Goal: Navigation & Orientation: Find specific page/section

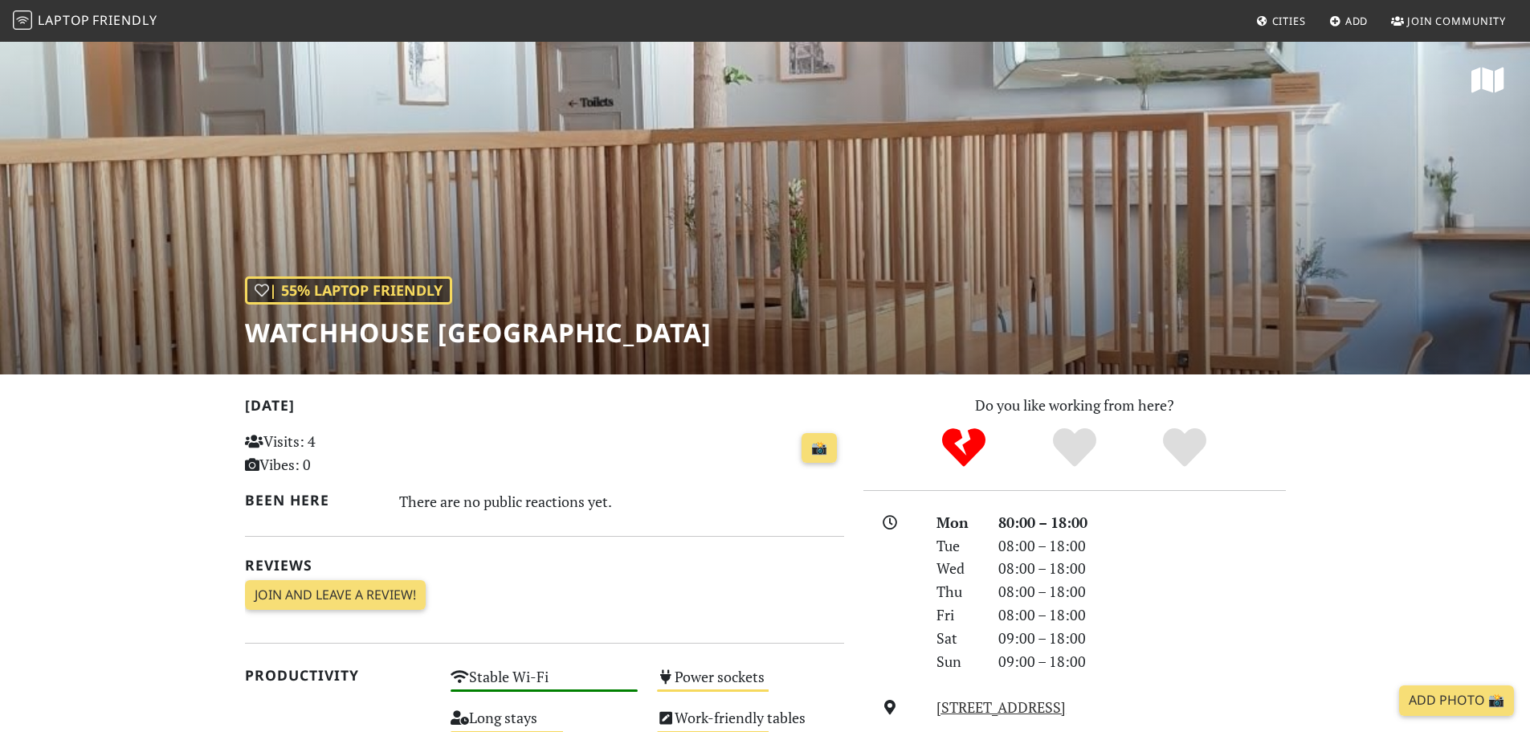
click at [128, 21] on span "Friendly" at bounding box center [124, 20] width 64 height 18
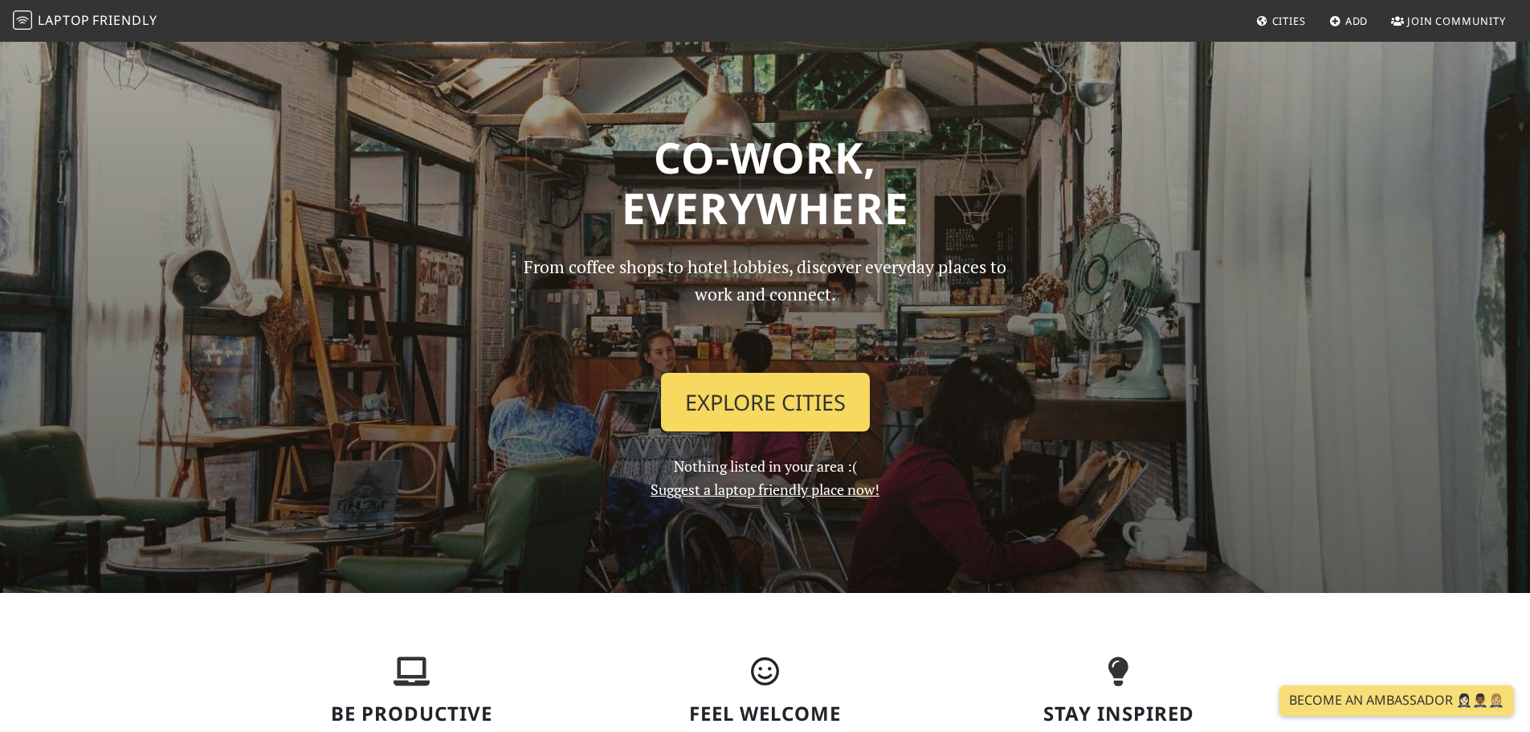
click at [792, 406] on link "Explore Cities" at bounding box center [765, 402] width 209 height 59
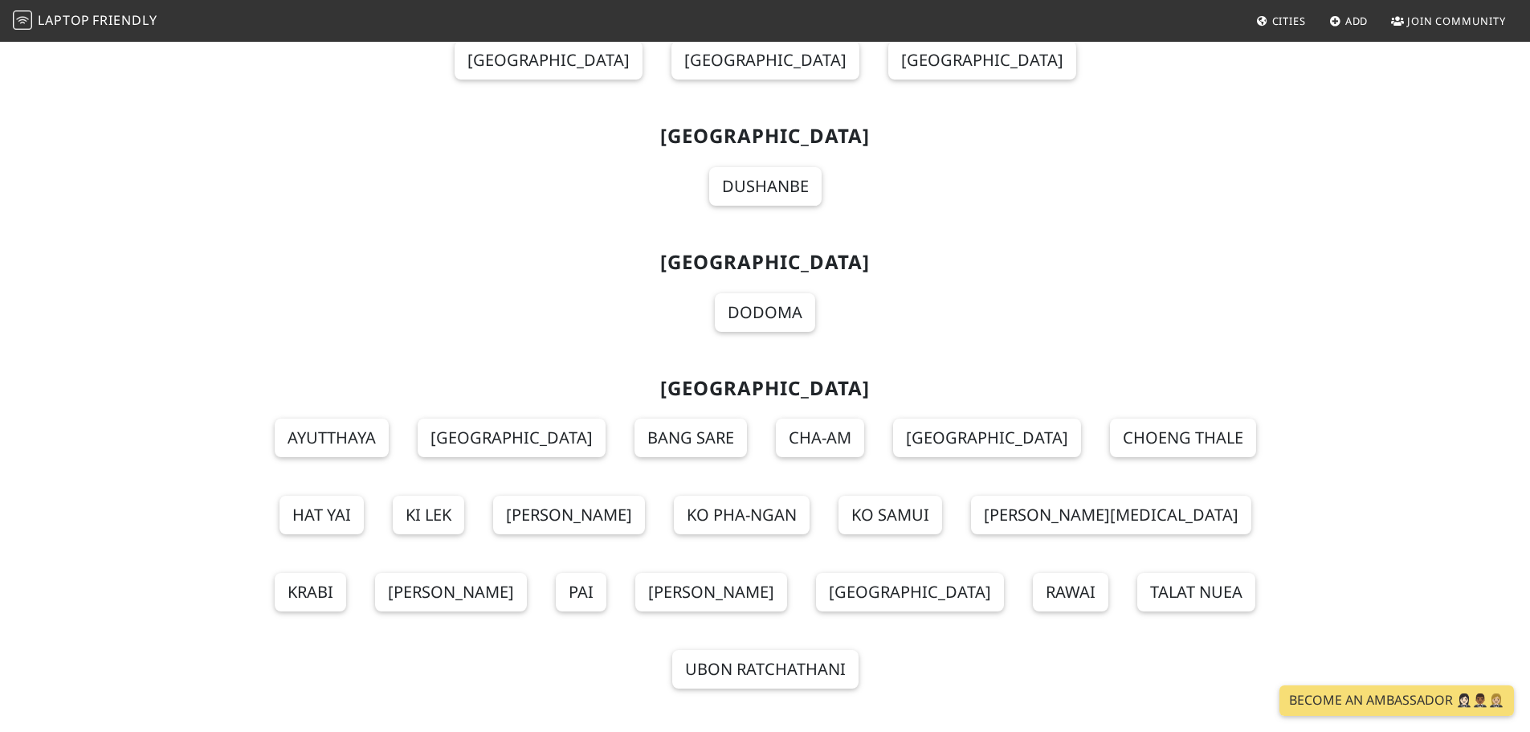
scroll to position [17770, 0]
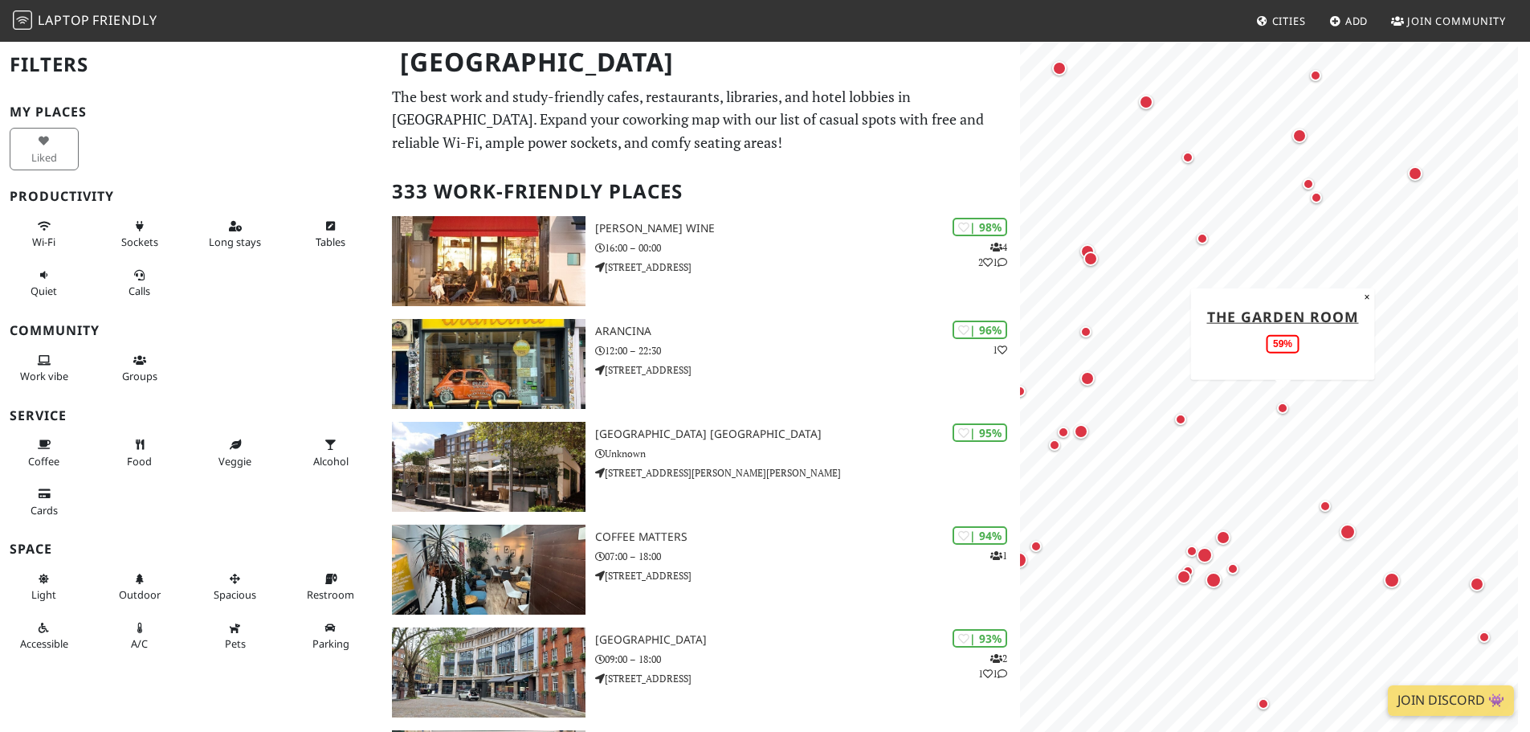
click at [1284, 402] on div "Map marker" at bounding box center [1282, 407] width 19 height 19
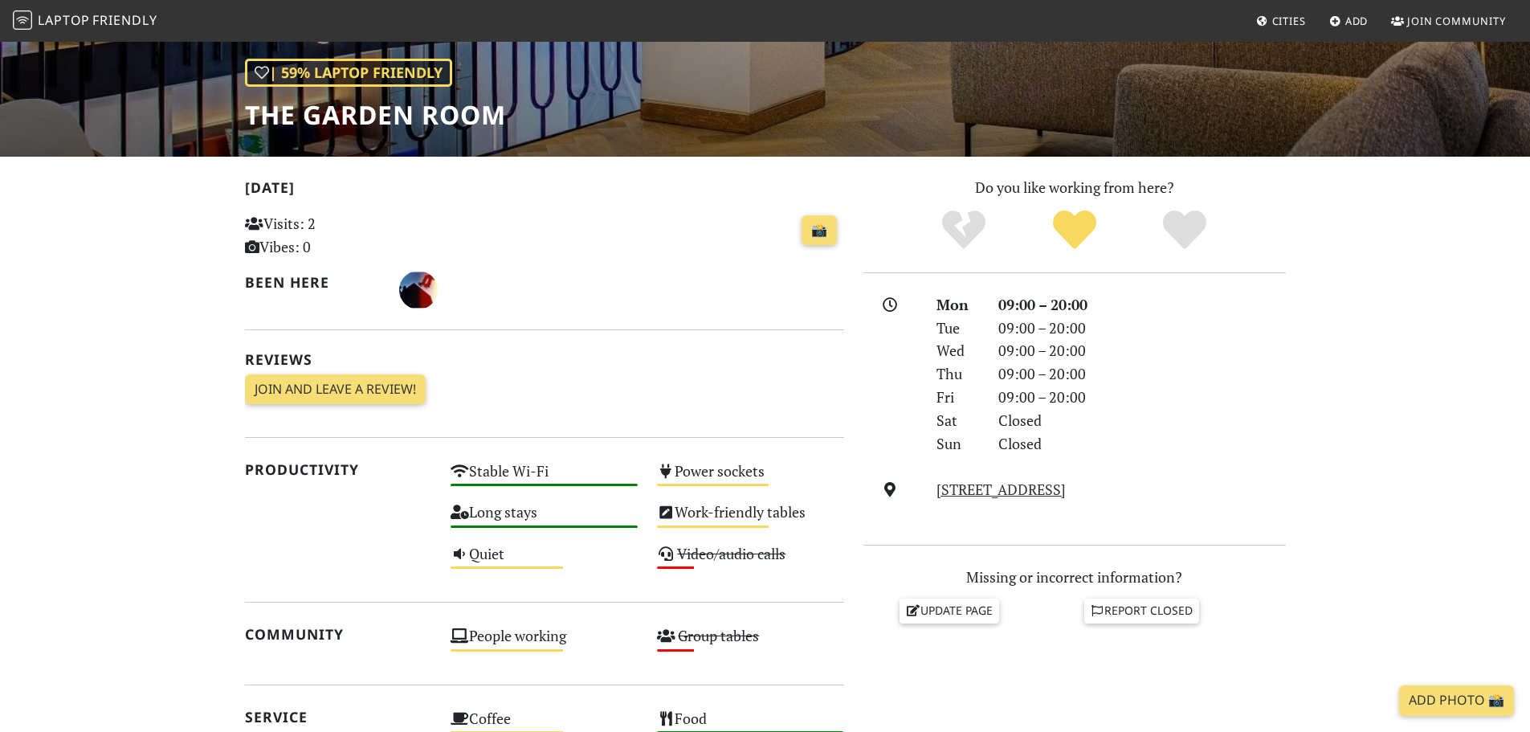
scroll to position [161, 0]
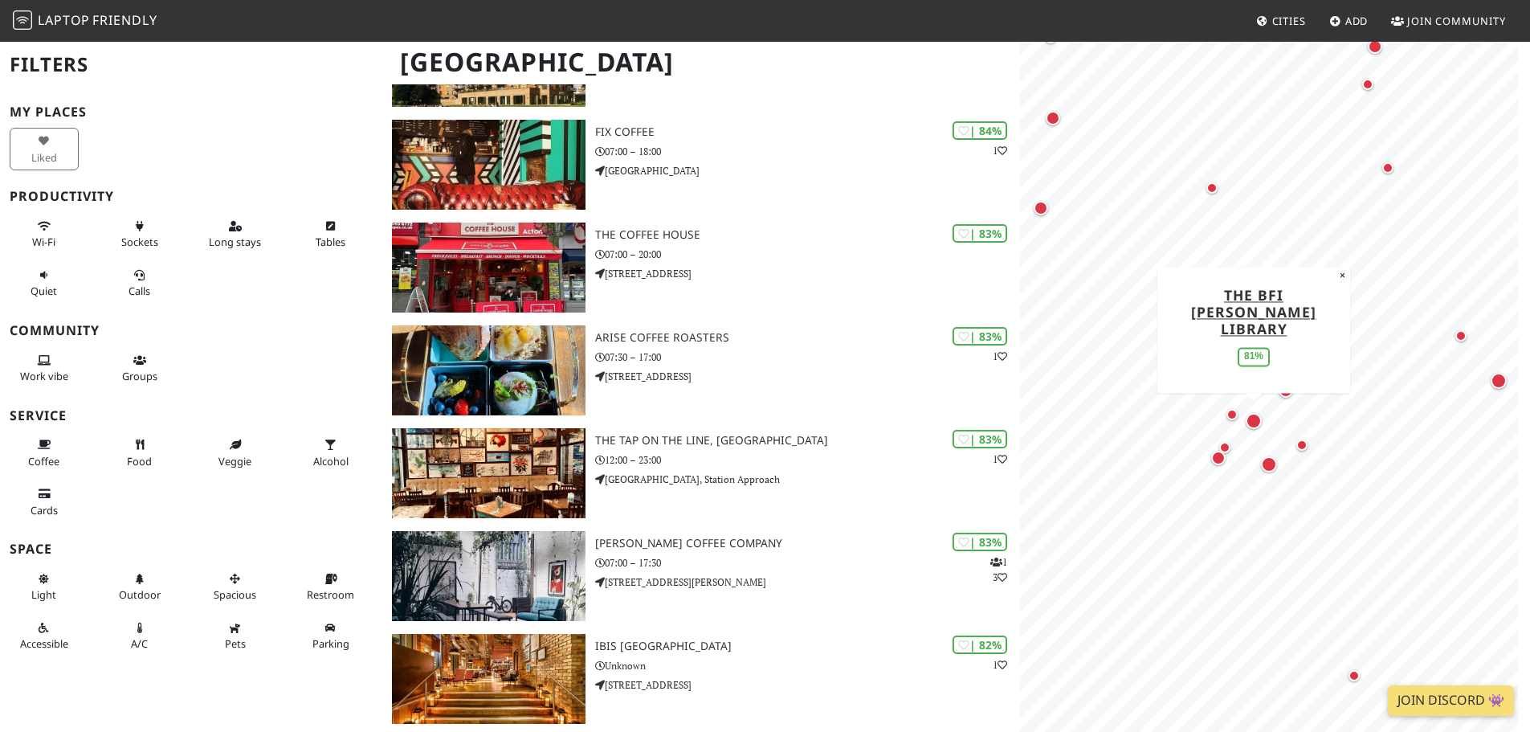
click at [1258, 419] on div "Map marker" at bounding box center [1253, 421] width 16 height 16
click at [1271, 463] on div "Map marker" at bounding box center [1269, 464] width 16 height 16
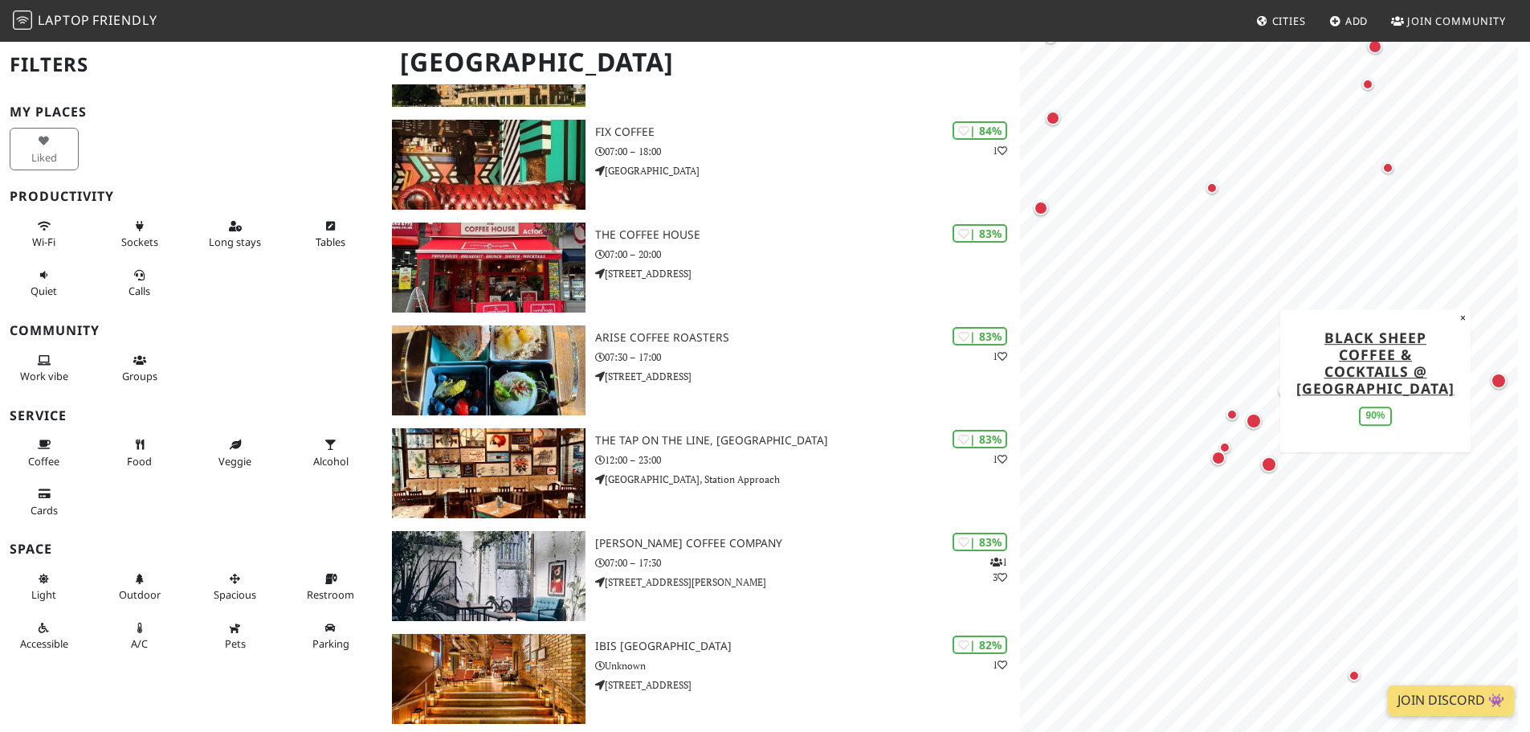
click at [1498, 382] on div "Map marker" at bounding box center [1498, 381] width 16 height 16
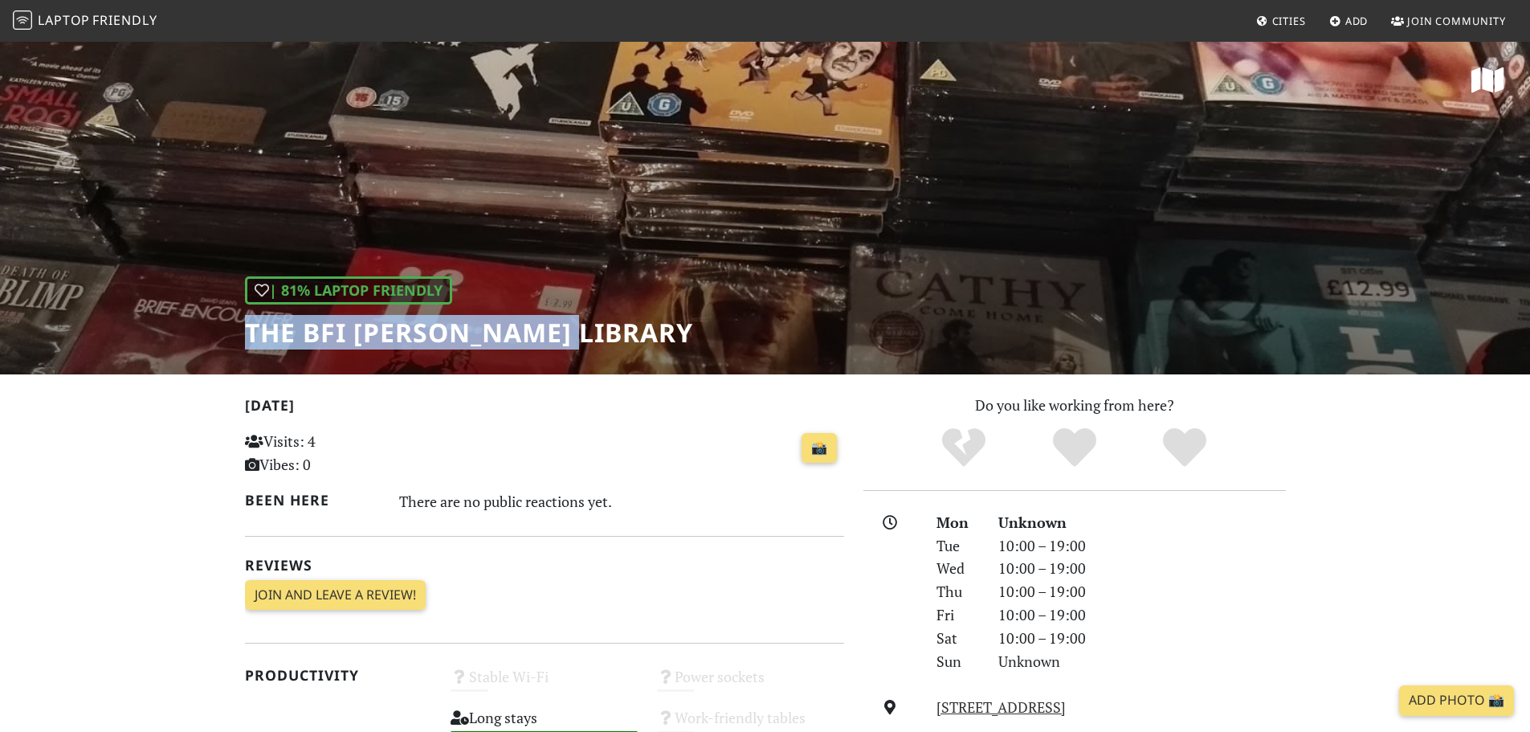
drag, startPoint x: 597, startPoint y: 333, endPoint x: 242, endPoint y: 349, distance: 356.1
click at [242, 349] on div "| 81% Laptop Friendly The BFI Reuben Library" at bounding box center [765, 207] width 1530 height 334
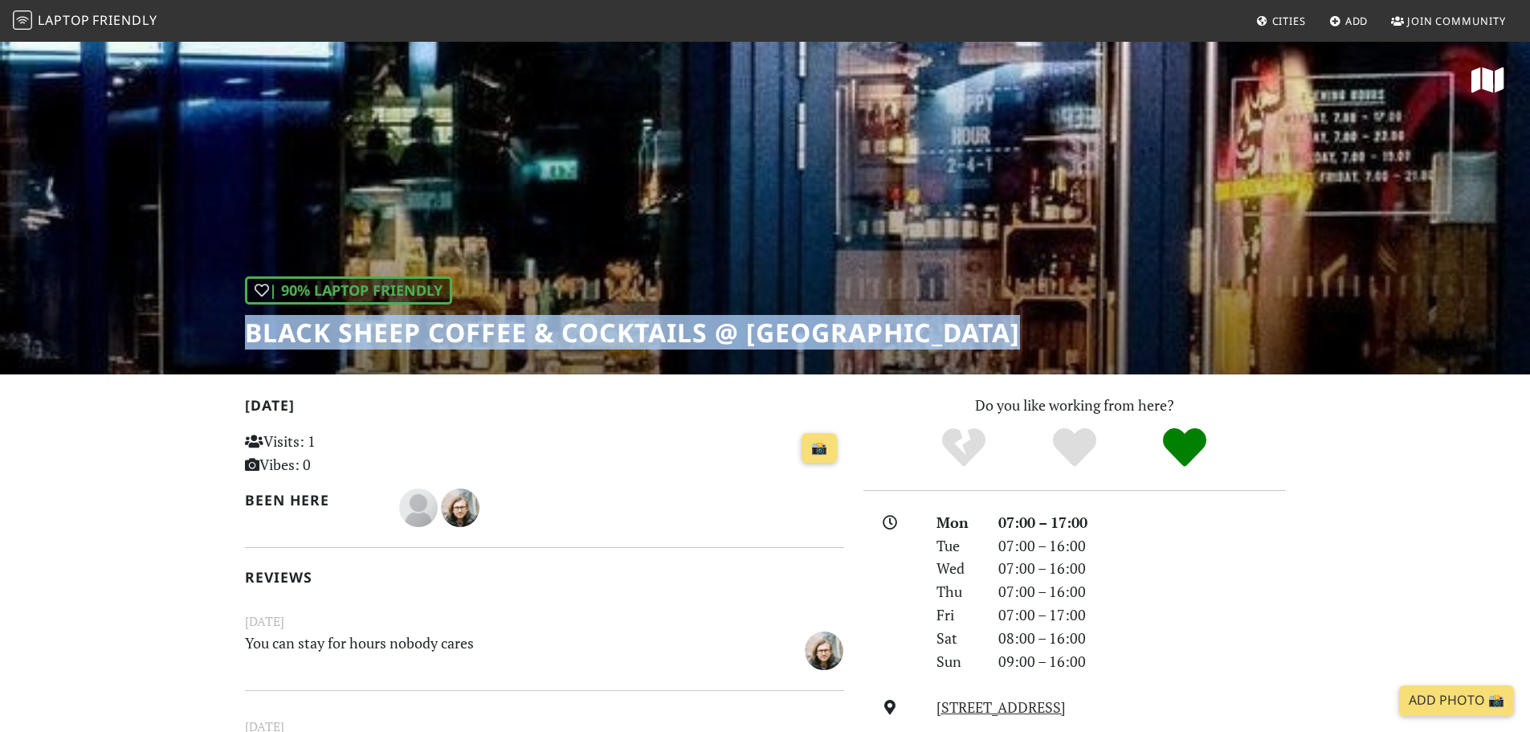
drag, startPoint x: 243, startPoint y: 332, endPoint x: 1050, endPoint y: 307, distance: 807.4
click at [1050, 307] on div "| 90% Laptop Friendly Black Sheep Coffee & Cocktails @ Southbank Central" at bounding box center [765, 207] width 1530 height 334
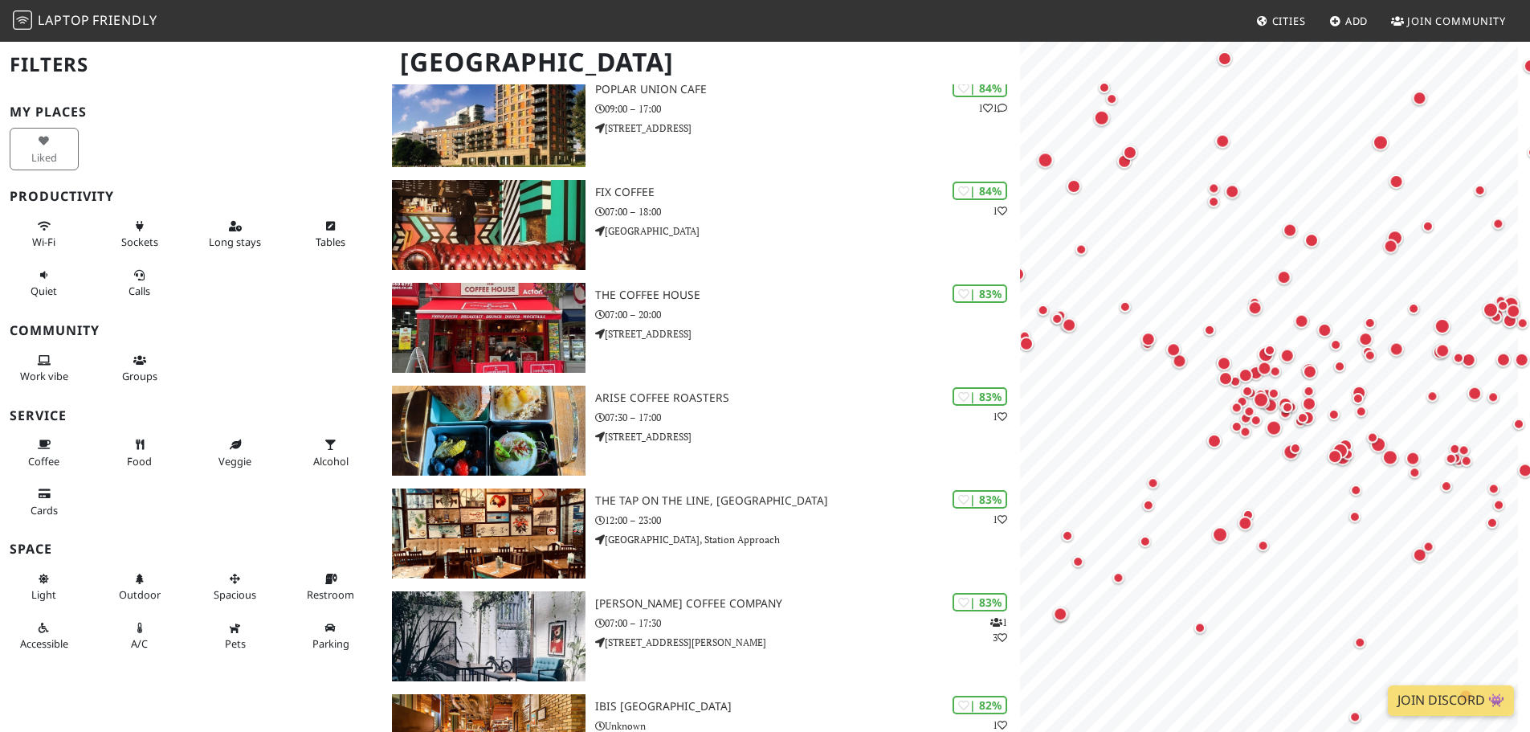
scroll to position [3694, 0]
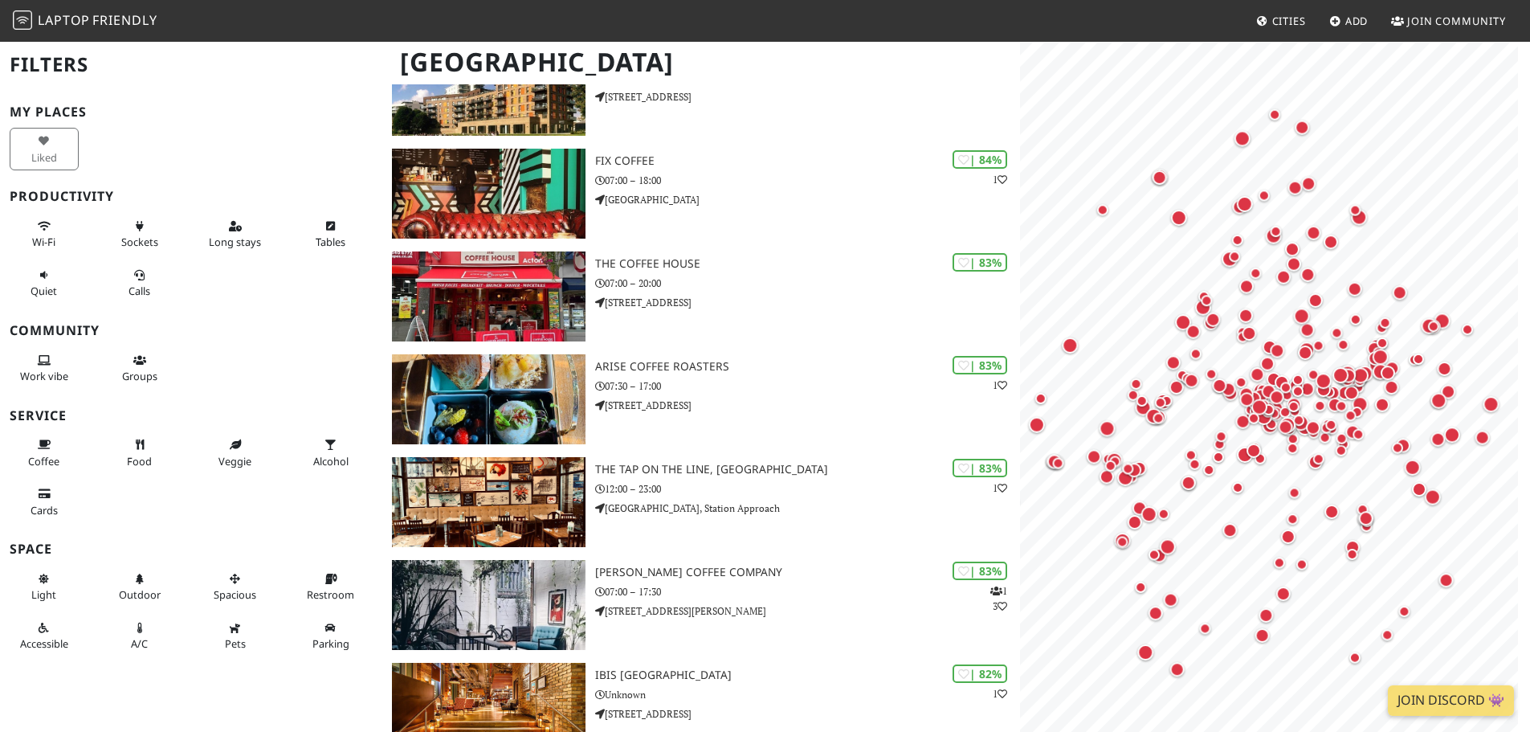
scroll to position [3694, 0]
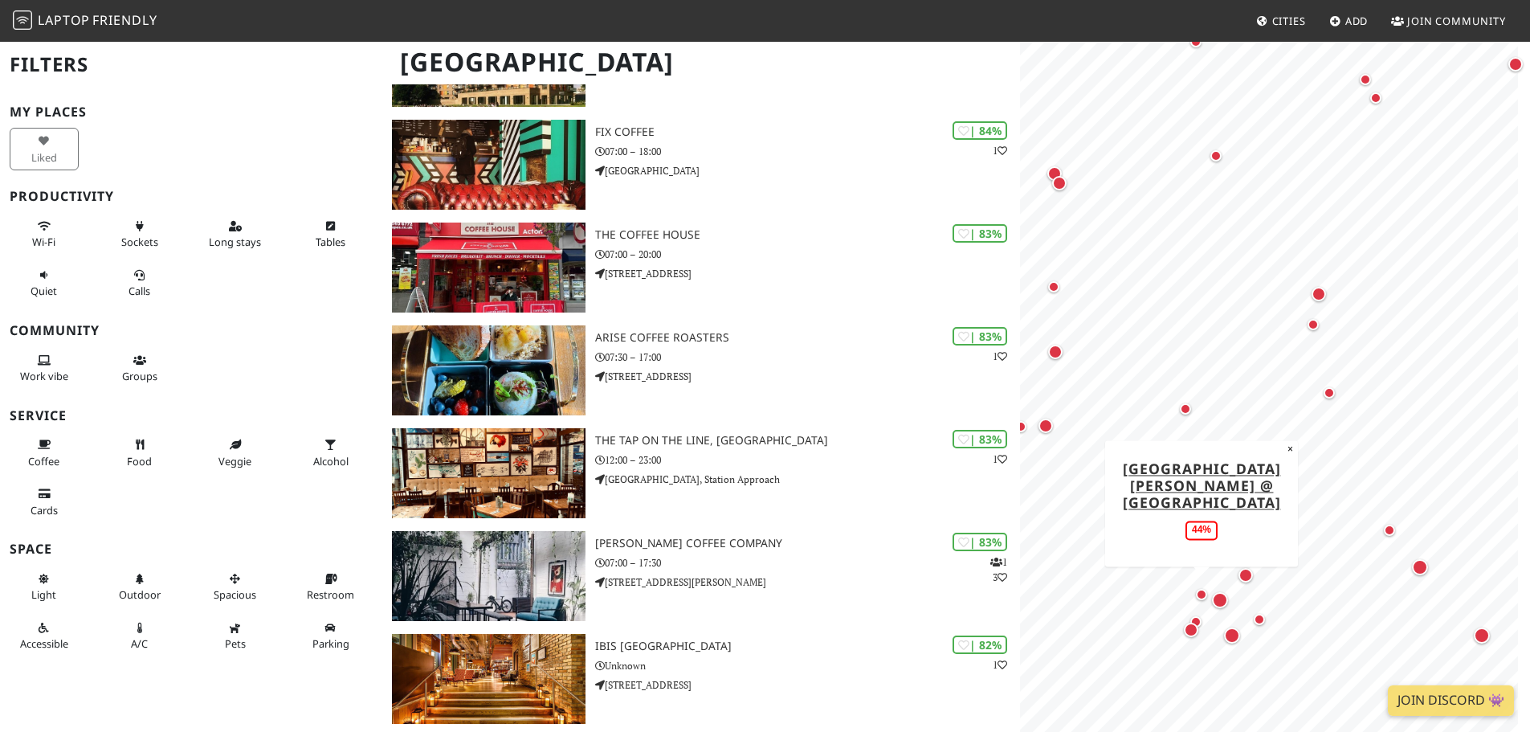
click at [1197, 592] on div "Map marker" at bounding box center [1201, 594] width 11 height 11
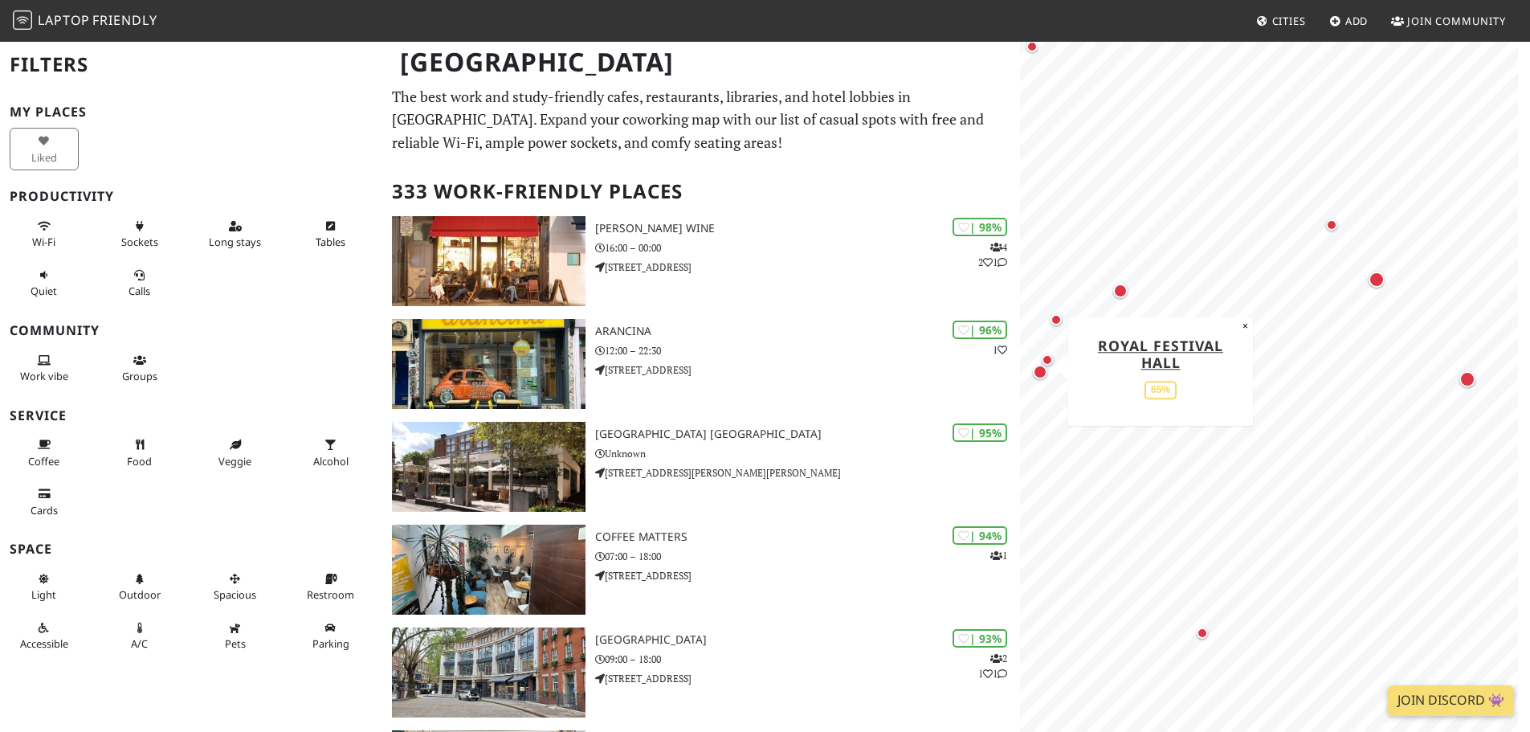
click at [1045, 376] on div "Map marker" at bounding box center [1040, 372] width 14 height 14
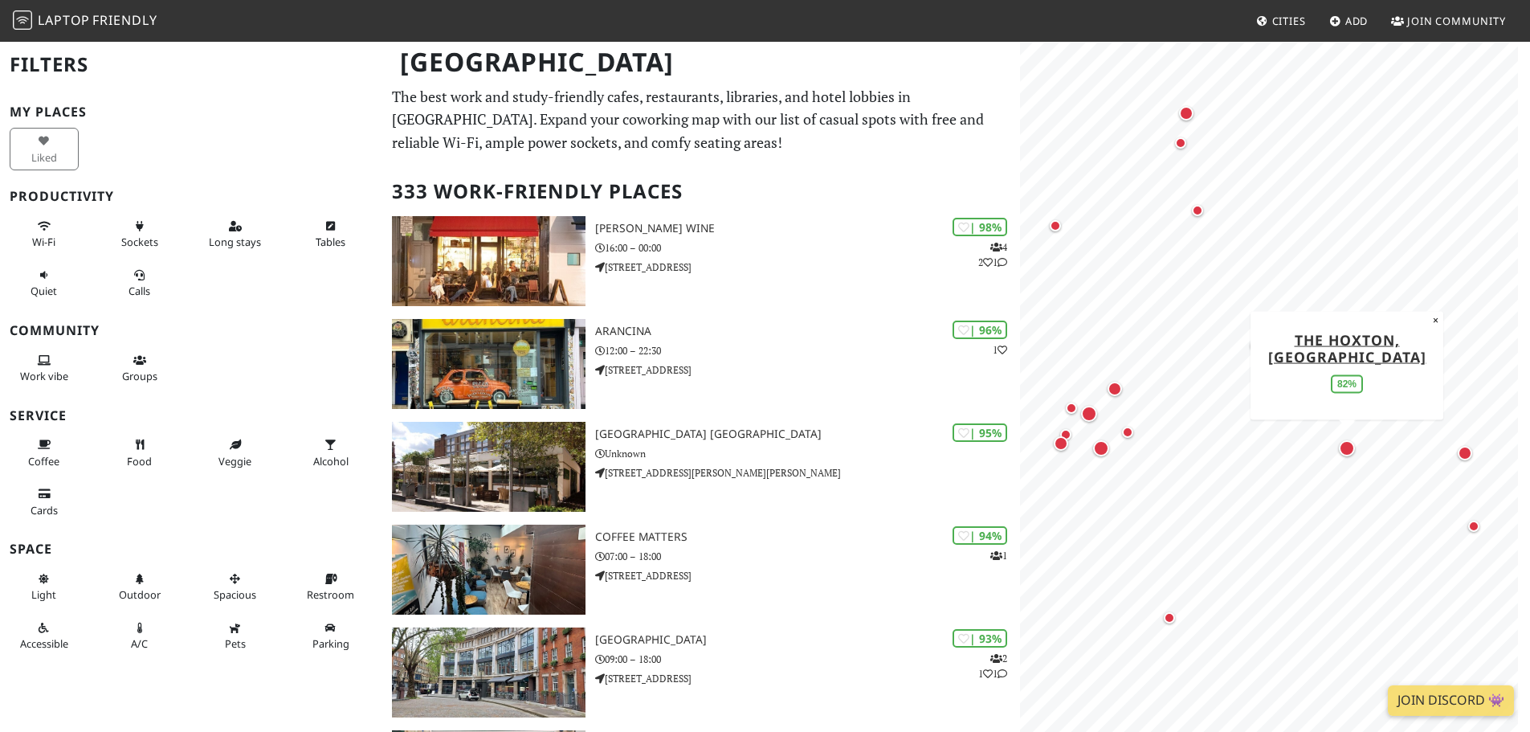
click at [1344, 450] on div "Map marker" at bounding box center [1347, 448] width 16 height 16
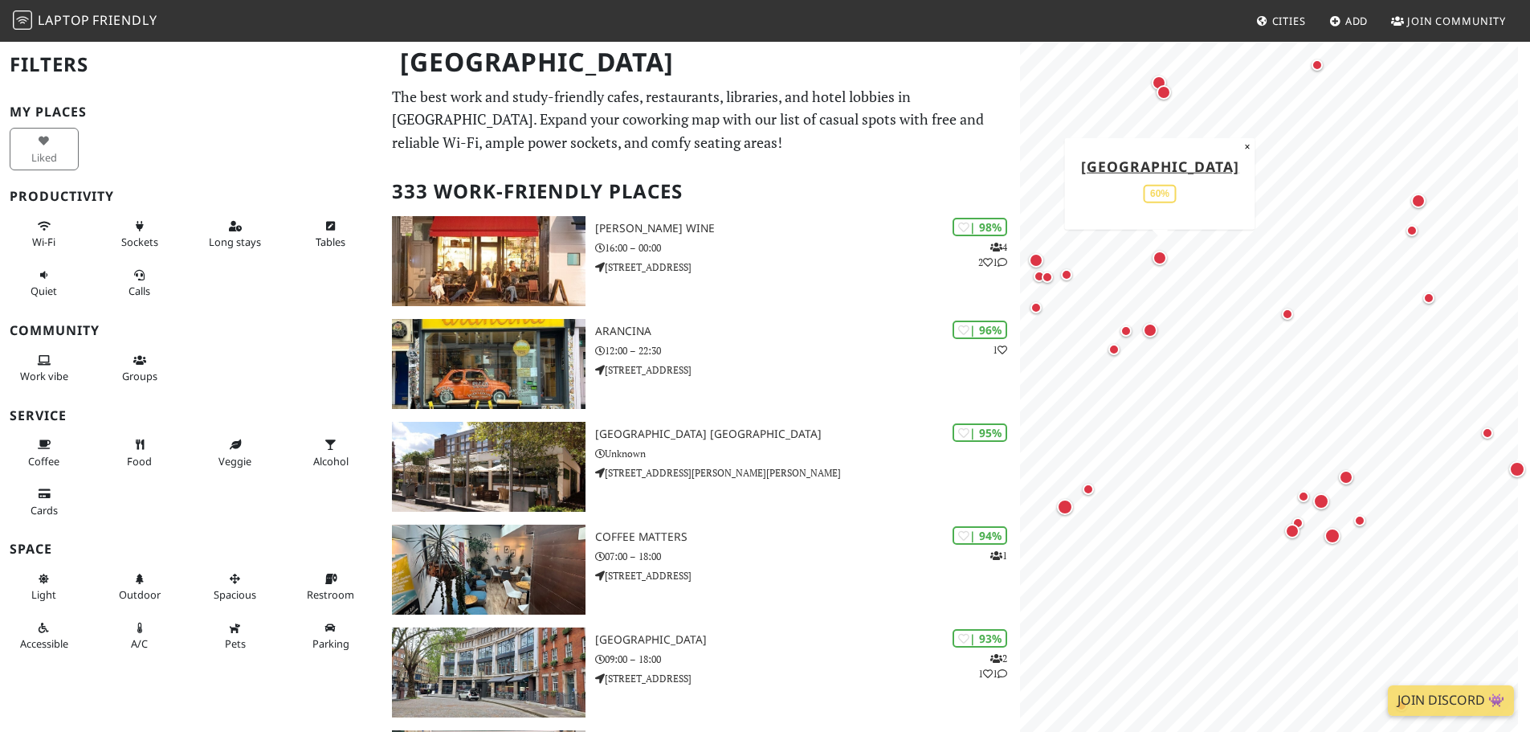
click at [1160, 260] on div "Map marker" at bounding box center [1159, 258] width 14 height 14
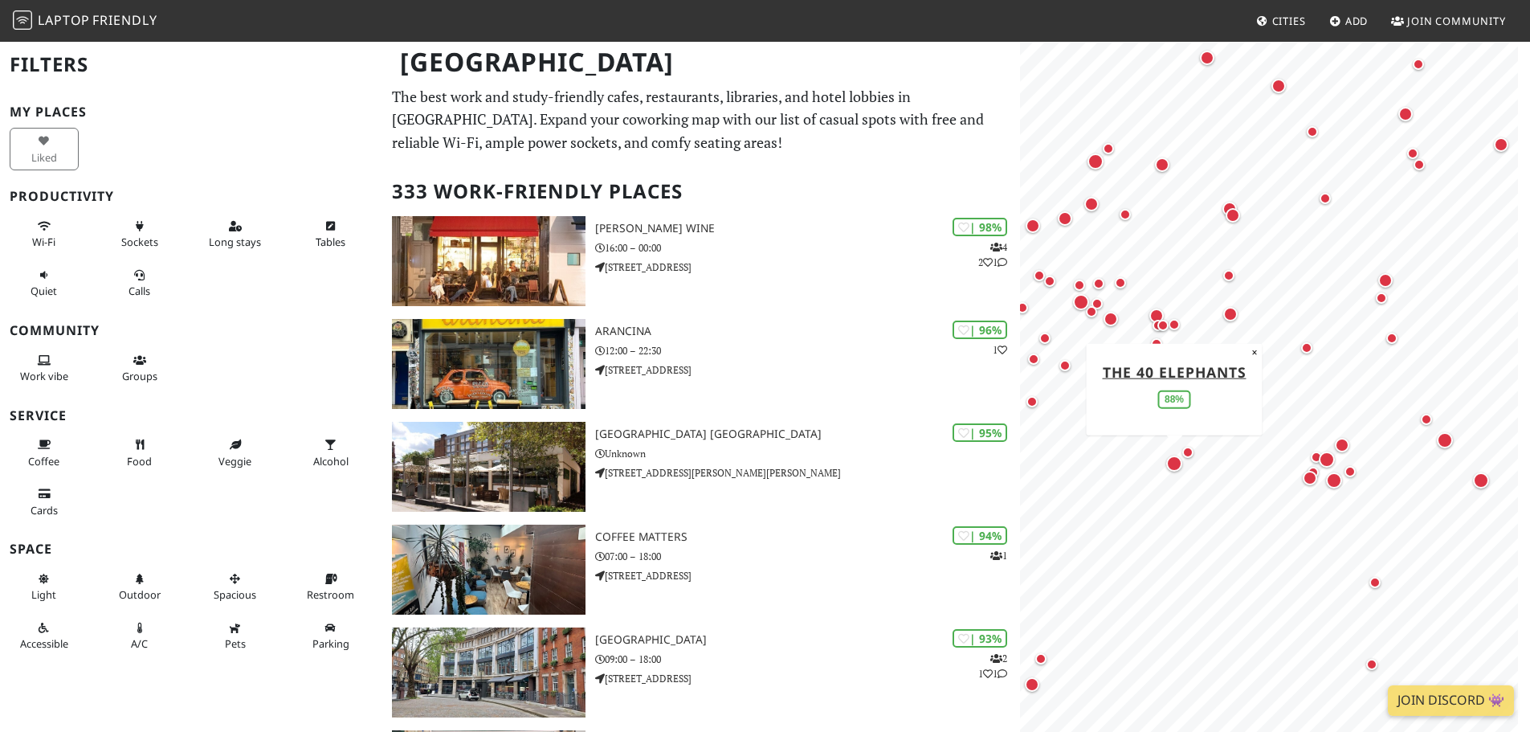
click at [1174, 461] on div "Map marker" at bounding box center [1174, 463] width 16 height 16
click at [1086, 304] on div "Map marker" at bounding box center [1081, 302] width 16 height 16
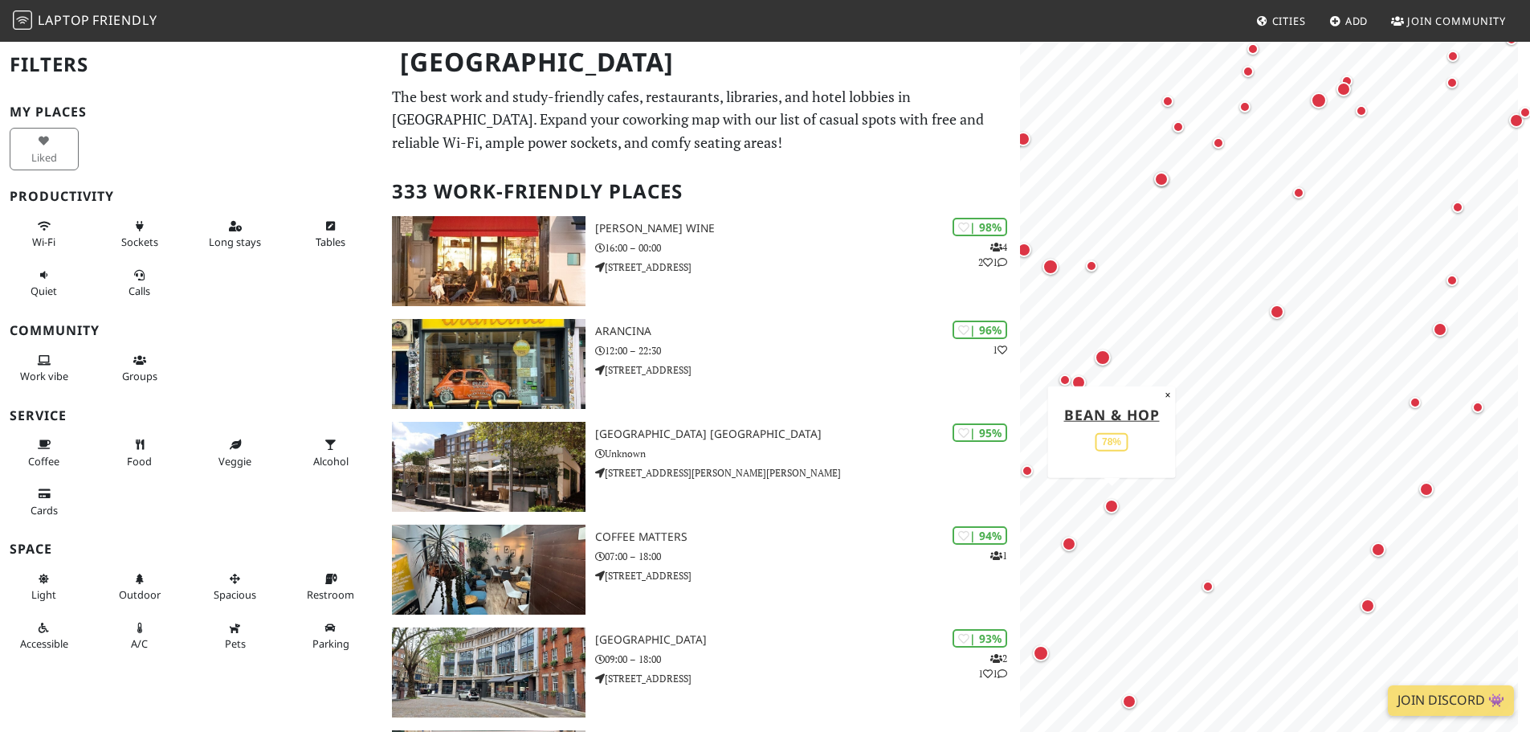
click at [1112, 500] on div "Map marker" at bounding box center [1111, 506] width 14 height 14
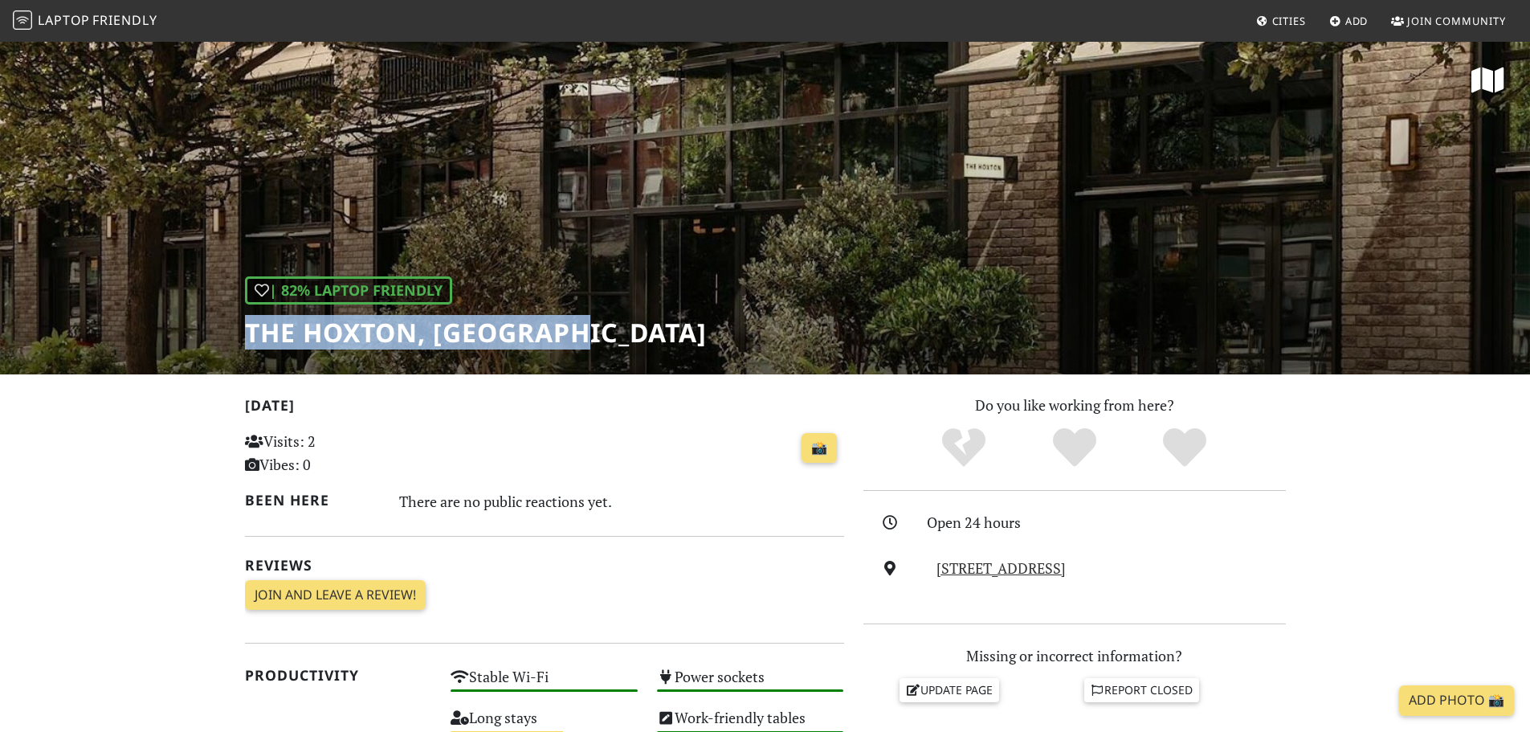
drag, startPoint x: 280, startPoint y: 337, endPoint x: 621, endPoint y: 340, distance: 340.5
click at [621, 340] on div "| 82% Laptop Friendly The [GEOGRAPHIC_DATA], [GEOGRAPHIC_DATA]" at bounding box center [765, 207] width 1530 height 334
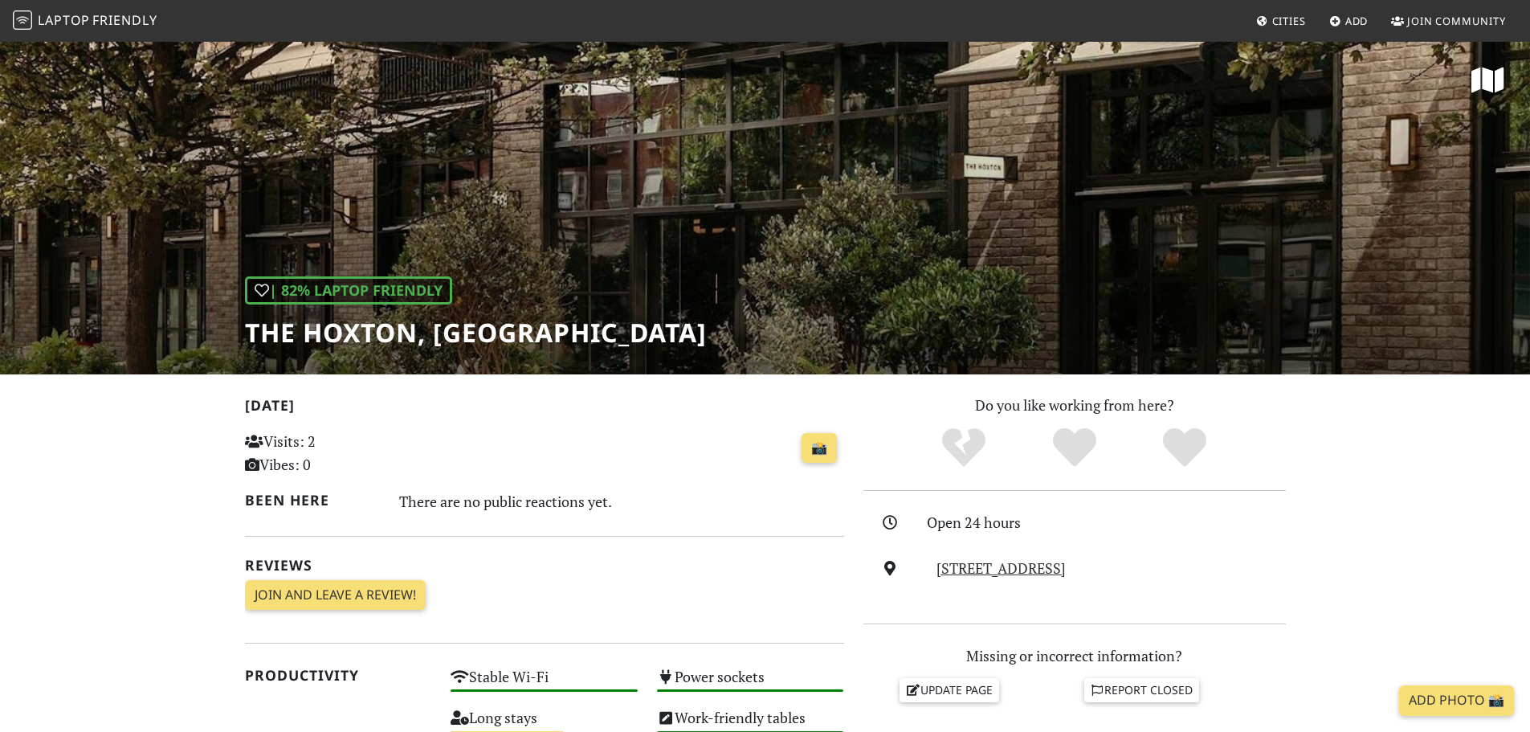
drag, startPoint x: 562, startPoint y: 321, endPoint x: 477, endPoint y: 376, distance: 101.1
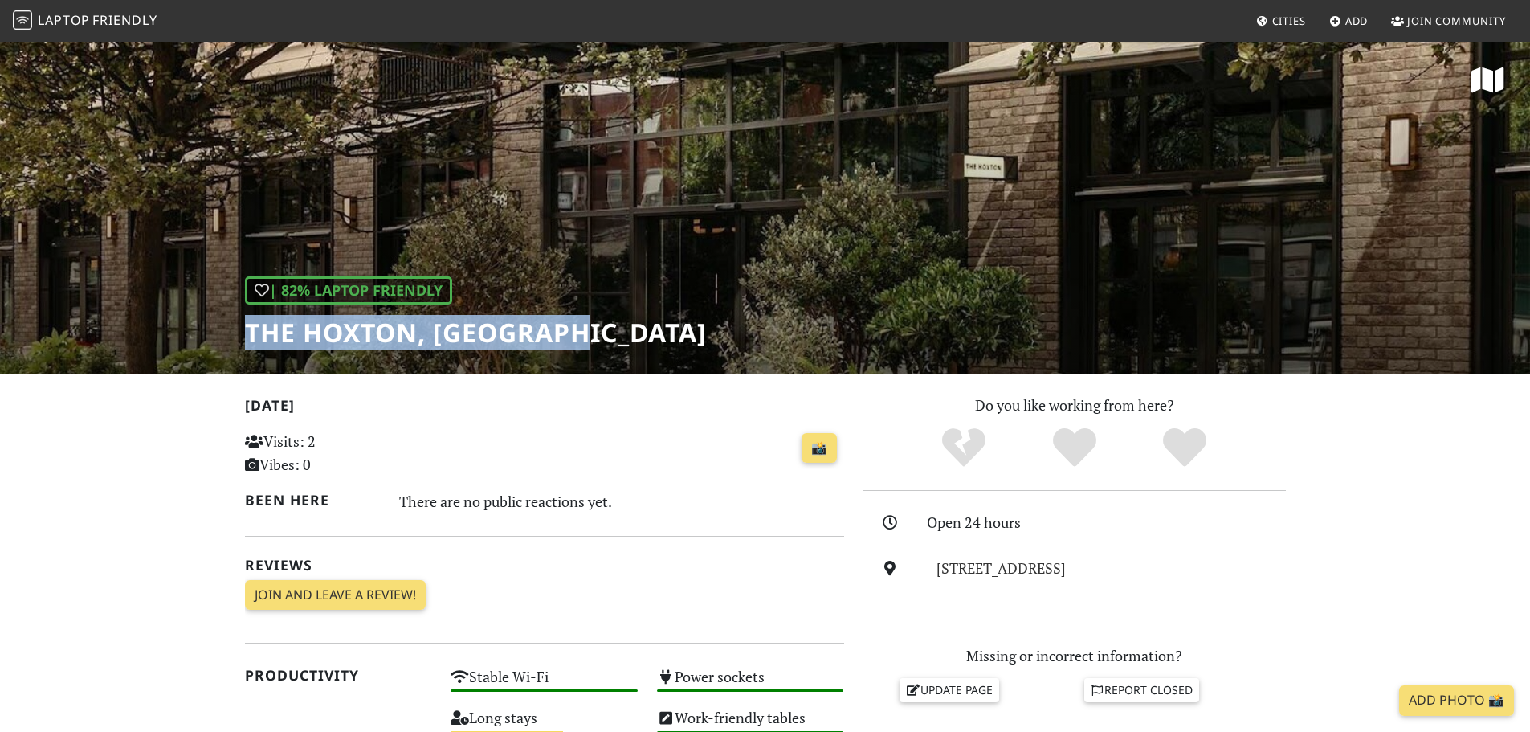
drag, startPoint x: 249, startPoint y: 331, endPoint x: 586, endPoint y: 335, distance: 337.3
click at [601, 328] on h1 "The Hoxton, Southwark" at bounding box center [476, 332] width 462 height 31
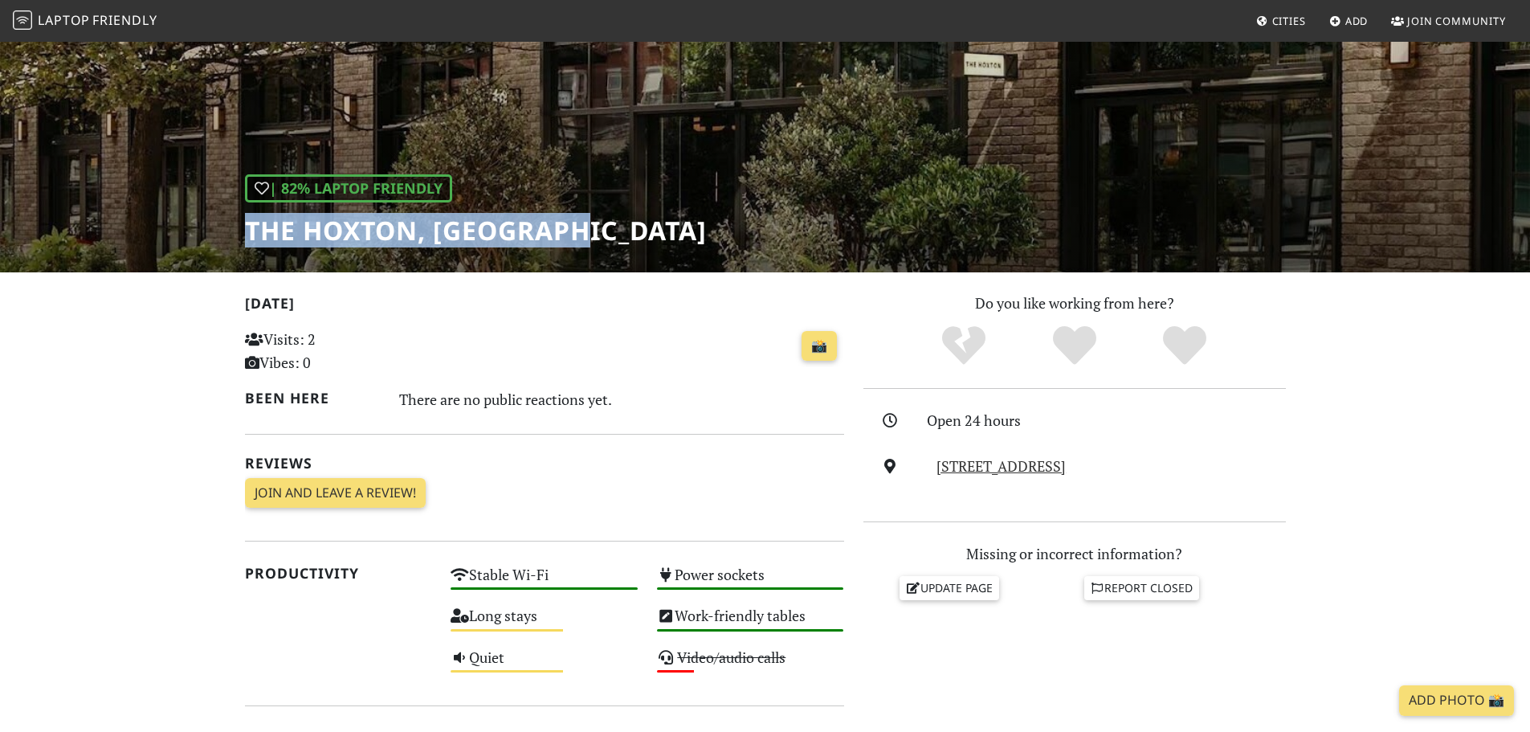
scroll to position [402, 0]
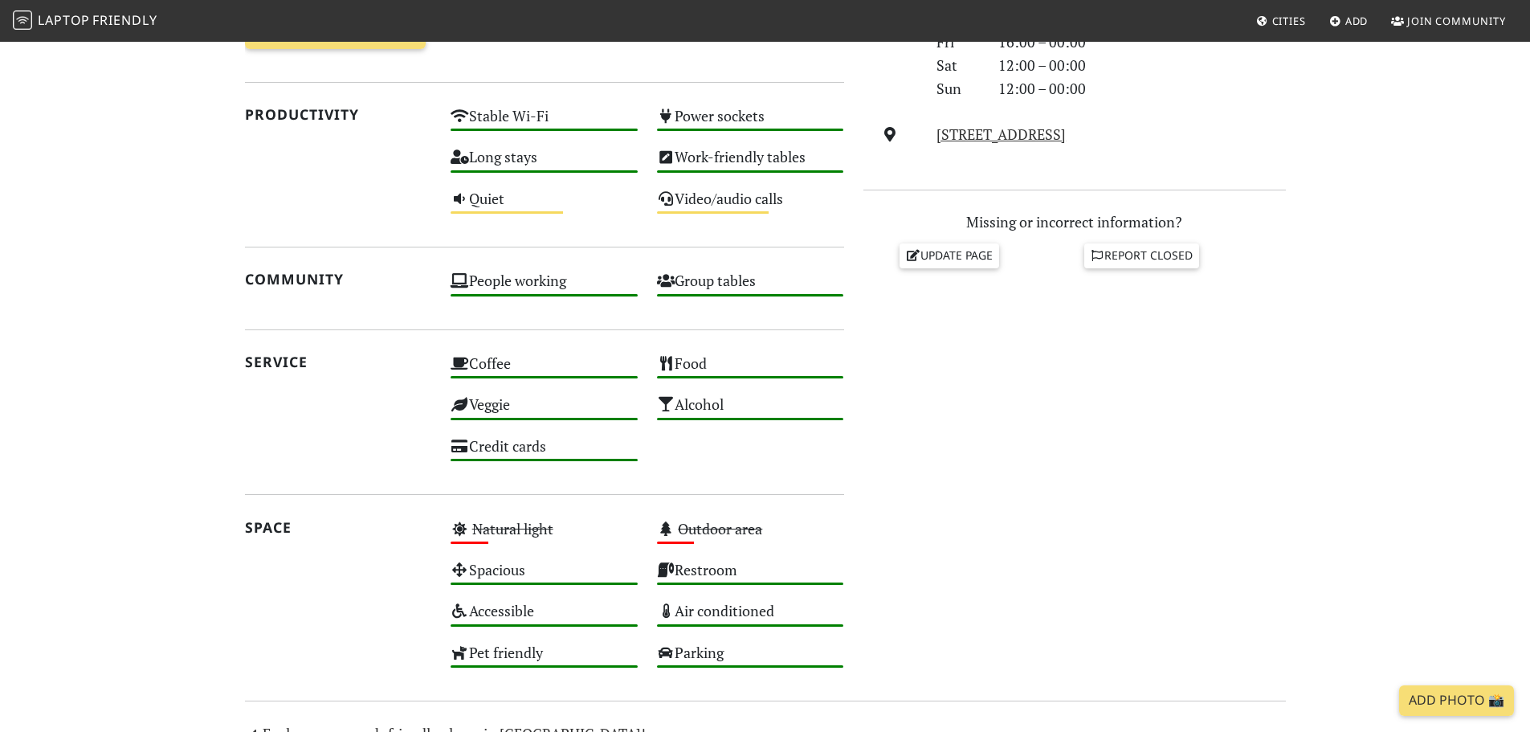
scroll to position [723, 0]
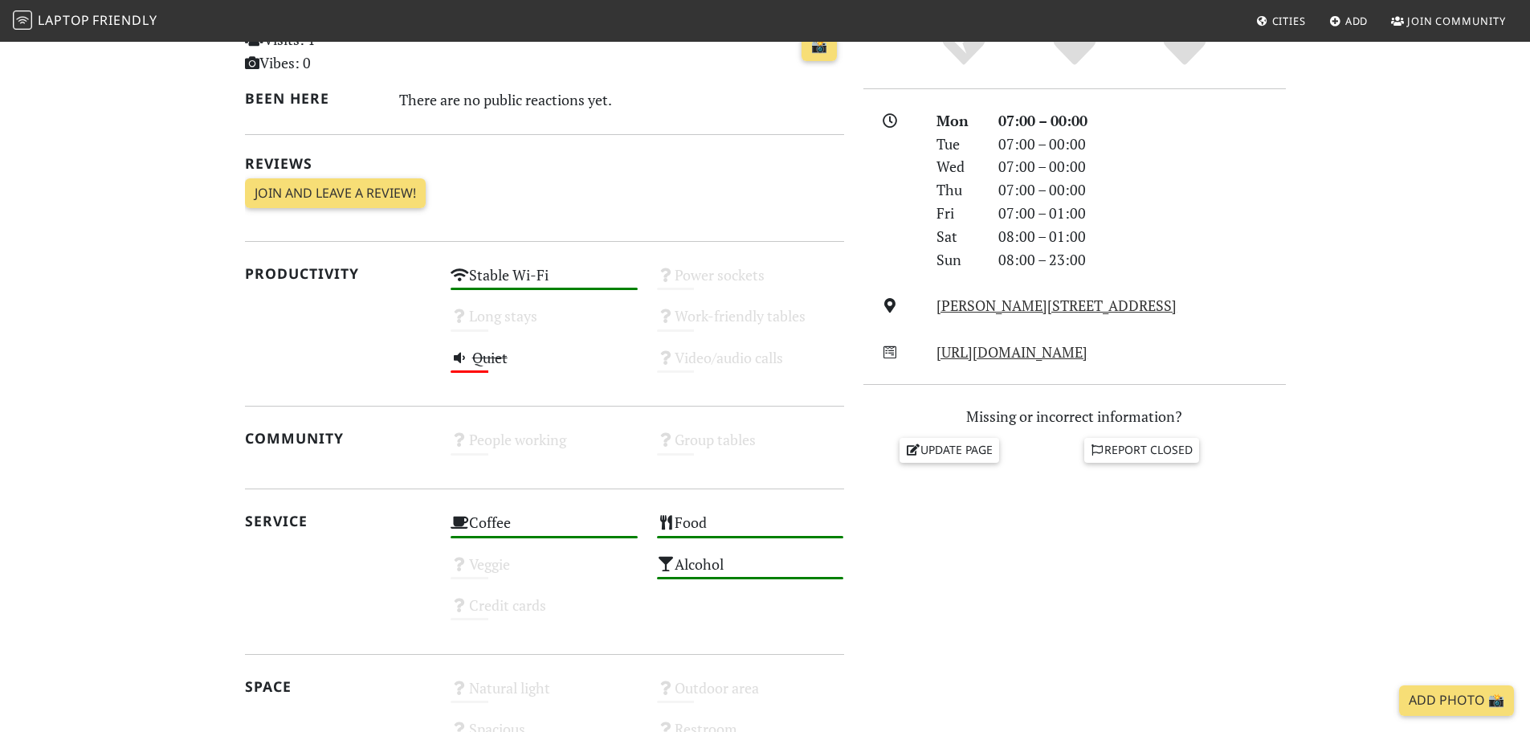
scroll to position [744, 0]
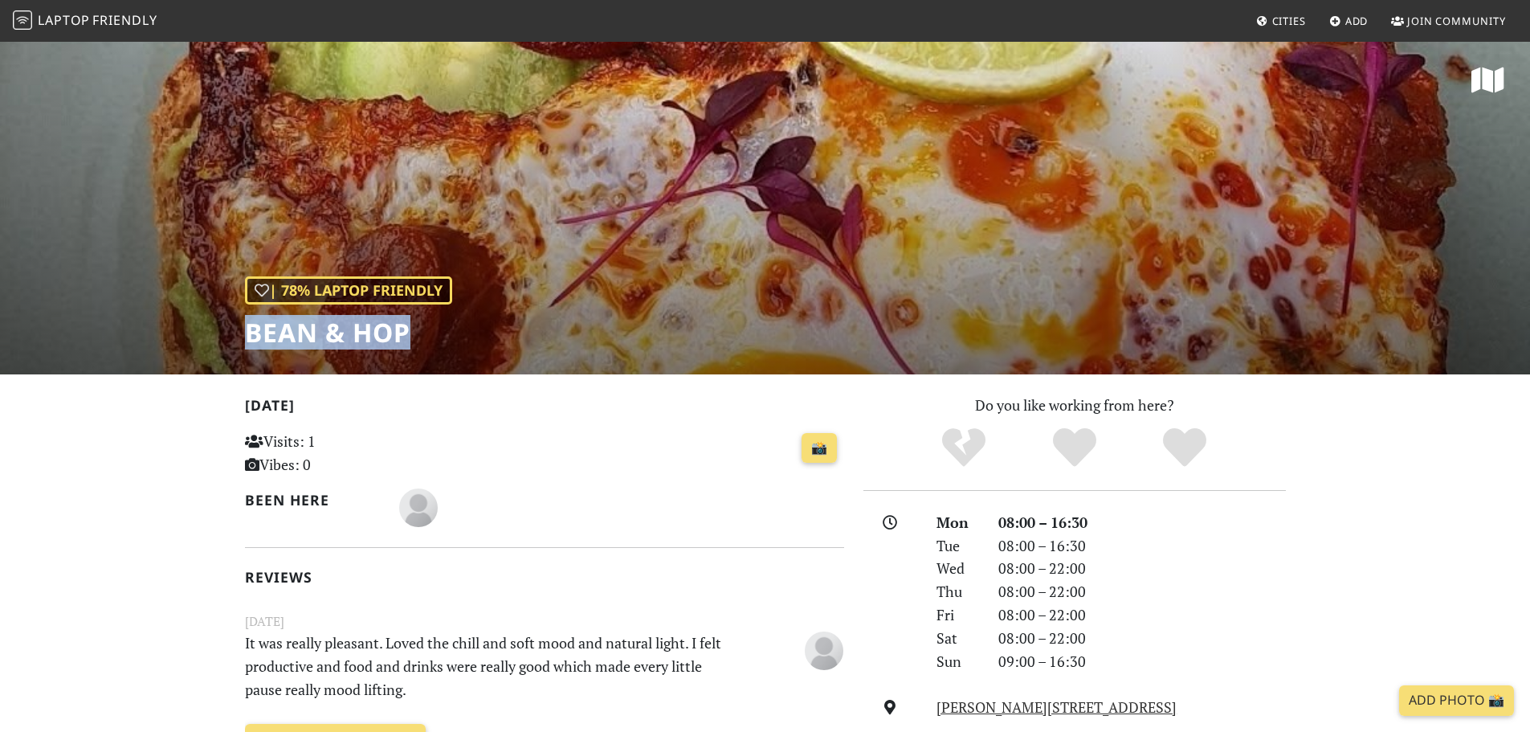
drag, startPoint x: 414, startPoint y: 326, endPoint x: 249, endPoint y: 337, distance: 165.8
click at [249, 336] on h1 "Bean & Hop" at bounding box center [348, 332] width 207 height 31
